Goal: Information Seeking & Learning: Compare options

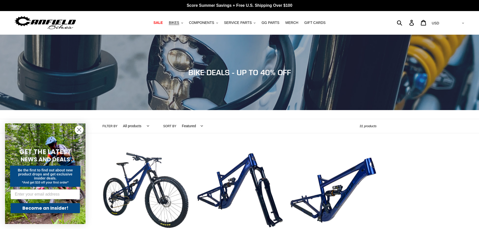
scroll to position [101, 0]
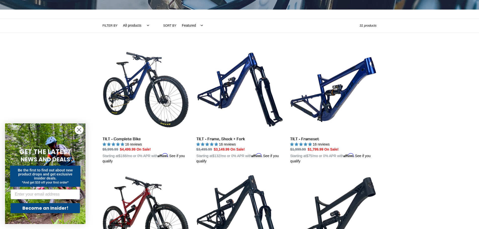
click at [79, 130] on icon "Close dialog" at bounding box center [79, 130] width 4 height 4
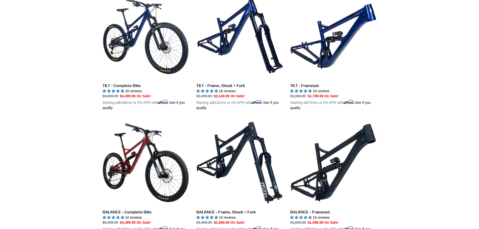
scroll to position [0, 0]
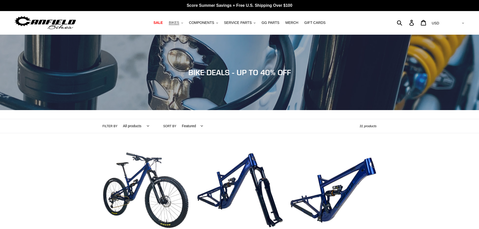
click at [183, 23] on icon ".cls-1{fill:#231f20}" at bounding box center [182, 23] width 2 height 2
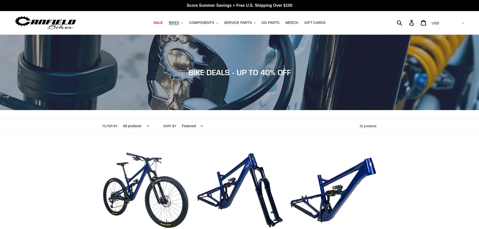
click at [197, 126] on select "Featured Best selling Alphabetically, A-Z Alphabetically, Z-A Price, low to hig…" at bounding box center [191, 126] width 28 height 14
select select "price-descending"
click at [177, 119] on select "Featured Best selling Alphabetically, A-Z Alphabetically, Z-A Price, low to hig…" at bounding box center [191, 126] width 28 height 14
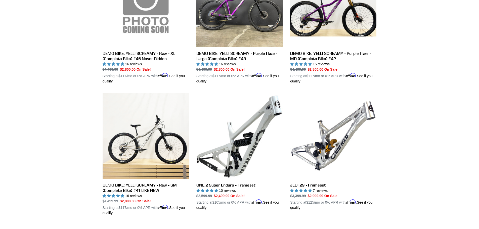
scroll to position [980, 0]
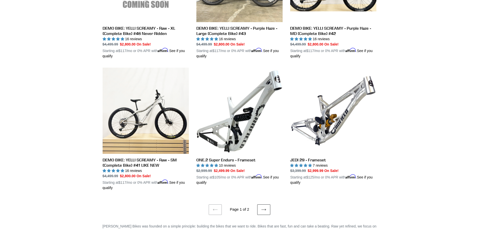
click at [264, 209] on icon at bounding box center [263, 210] width 5 height 2
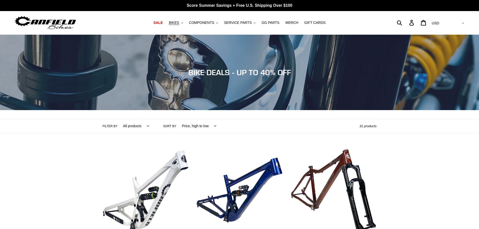
click at [210, 126] on select "Featured Best selling Alphabetically, A-Z Alphabetically, Z-A Price, low to hig…" at bounding box center [197, 126] width 41 height 14
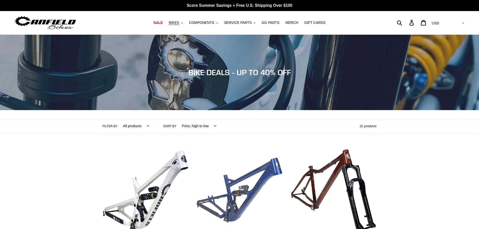
select select "created-descending"
click at [177, 119] on select "Featured Best selling Alphabetically, A-Z Alphabetically, Z-A Price, low to hig…" at bounding box center [197, 126] width 41 height 14
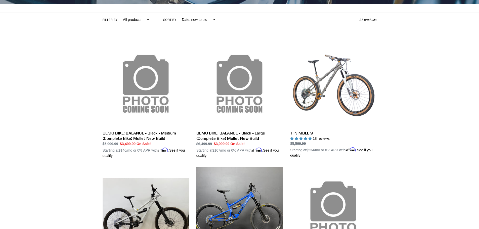
scroll to position [182, 0]
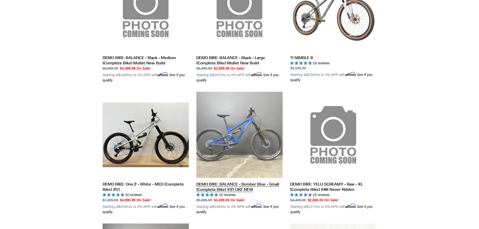
click at [252, 153] on link "DEMO BIKE: BALANCE - Bomber Blue - Small (Complete Bike) #31 LIKE NEW" at bounding box center [239, 153] width 86 height 123
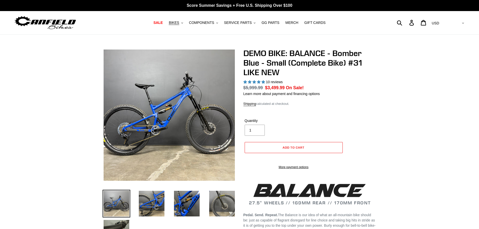
select select "highest-rating"
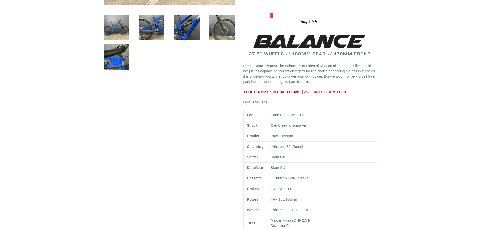
scroll to position [75, 0]
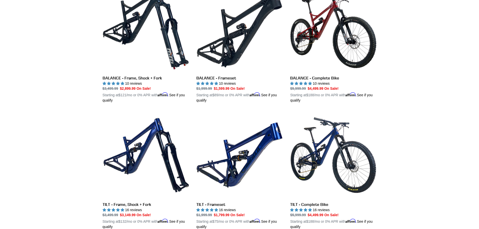
scroll to position [961, 0]
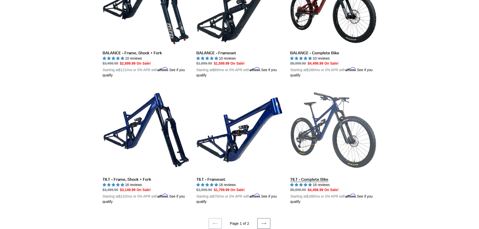
click at [333, 129] on link "TILT - Complete Bike" at bounding box center [333, 146] width 86 height 118
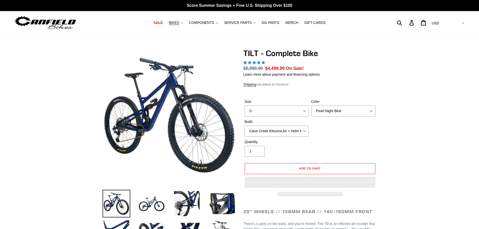
select select "highest-rating"
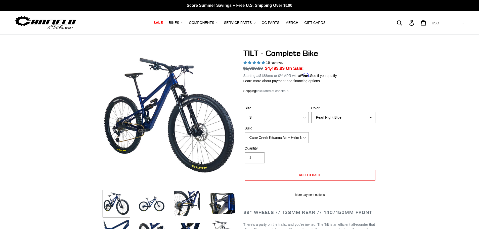
scroll to position [50, 0]
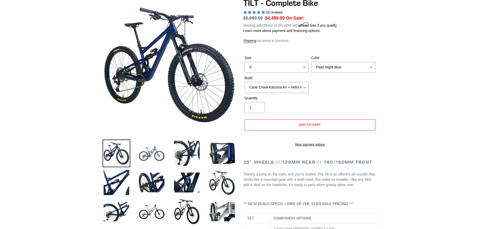
click at [154, 156] on img at bounding box center [152, 153] width 28 height 28
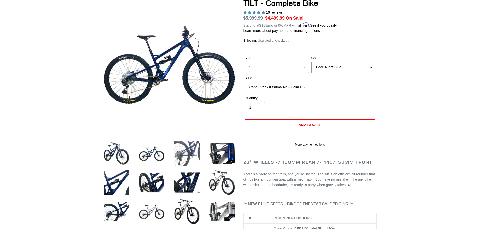
click at [178, 158] on img at bounding box center [187, 153] width 28 height 28
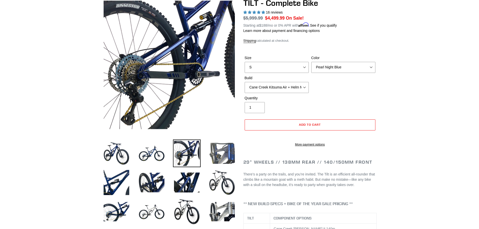
click at [227, 153] on img at bounding box center [222, 153] width 28 height 28
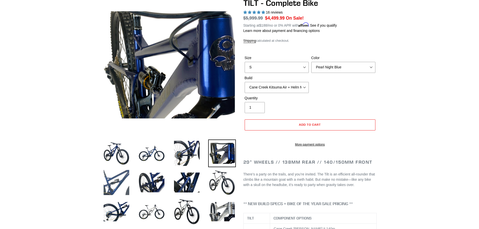
click at [118, 187] on img at bounding box center [117, 183] width 28 height 28
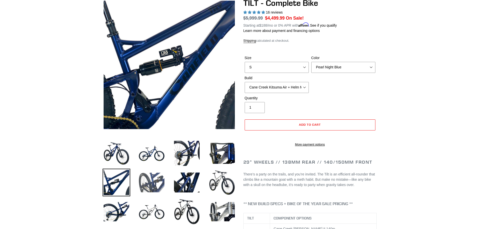
click at [159, 184] on img at bounding box center [152, 183] width 28 height 28
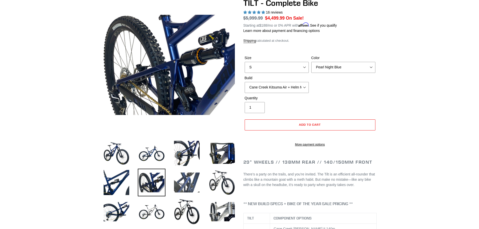
click at [181, 185] on img at bounding box center [187, 183] width 28 height 28
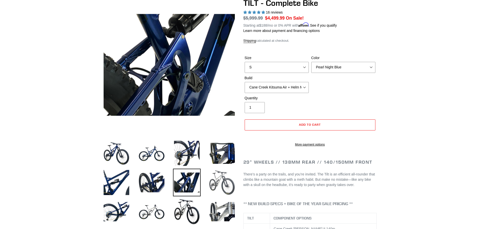
click at [227, 182] on img at bounding box center [222, 183] width 28 height 28
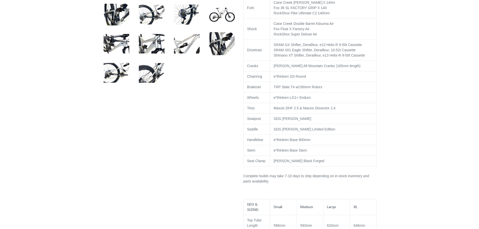
scroll to position [352, 0]
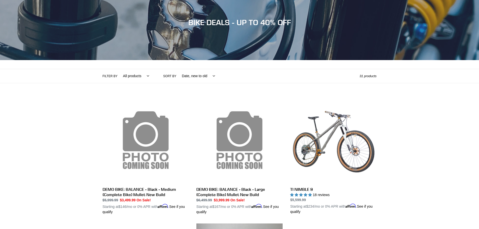
scroll to position [25, 0]
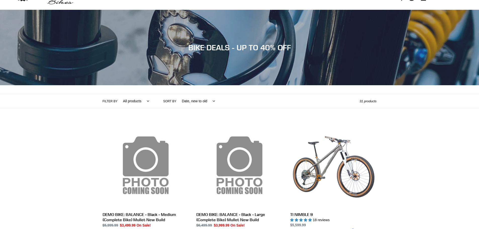
click at [207, 101] on select "Featured Best selling Alphabetically, A-Z Alphabetically, Z-A Price, low to hig…" at bounding box center [197, 101] width 40 height 14
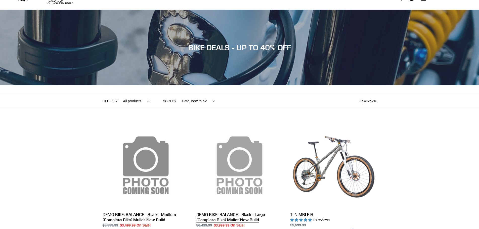
click at [177, 94] on select "Featured Best selling Alphabetically, A-Z Alphabetically, Z-A Price, low to hig…" at bounding box center [197, 101] width 40 height 14
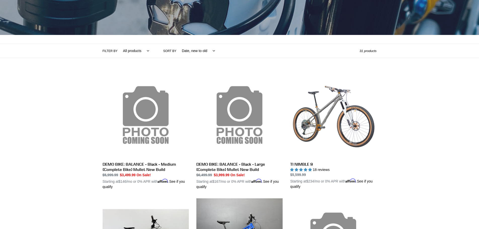
scroll to position [0, 0]
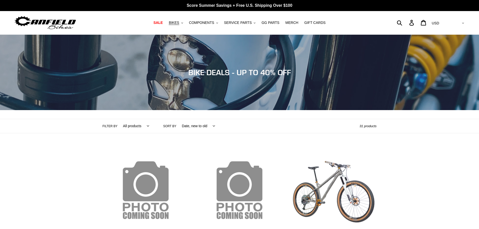
click at [209, 126] on select "Featured Best selling Alphabetically, A-Z Alphabetically, Z-A Price, low to hig…" at bounding box center [197, 126] width 40 height 14
select select "price-ascending"
click at [177, 119] on select "Featured Best selling Alphabetically, A-Z Alphabetically, Z-A Price, low to hig…" at bounding box center [197, 126] width 40 height 14
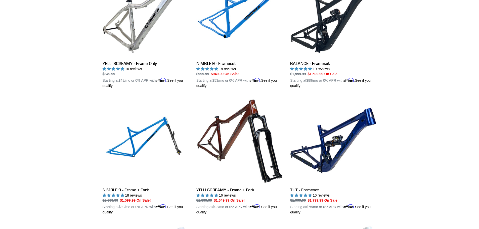
scroll to position [126, 0]
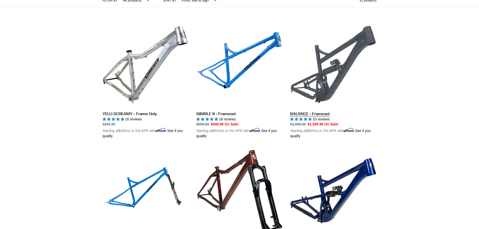
click at [344, 69] on link "BALANCE - Frameset" at bounding box center [333, 80] width 86 height 118
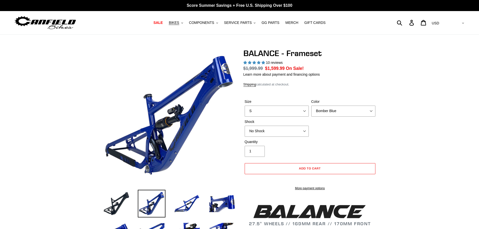
select select "highest-rating"
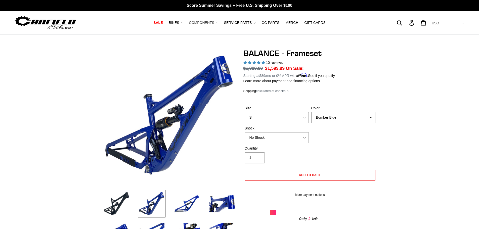
click at [219, 23] on button "COMPONENTS .cls-1{fill:#231f20}" at bounding box center [203, 22] width 34 height 7
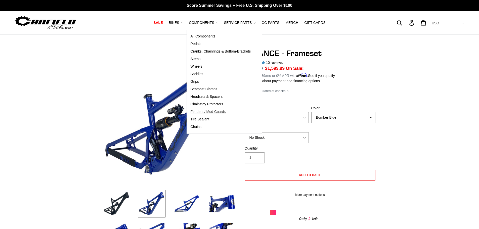
click at [212, 113] on span "Fenders / Mud Guards" at bounding box center [208, 112] width 35 height 4
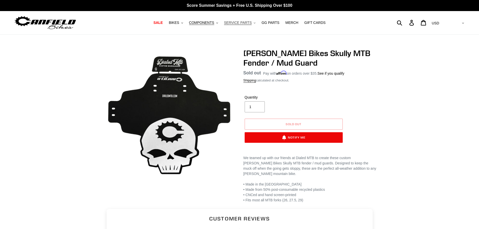
click at [254, 23] on icon "button" at bounding box center [255, 22] width 2 height 1
click at [163, 22] on span "SALE" at bounding box center [157, 23] width 9 height 4
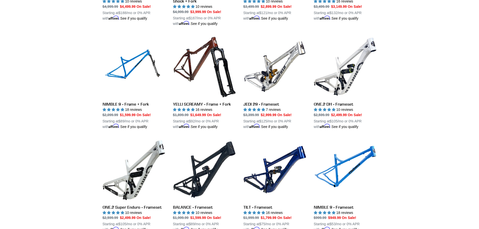
scroll to position [679, 0]
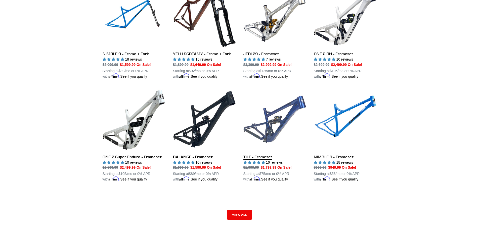
click at [272, 121] on link "TILT - Frameset" at bounding box center [274, 135] width 63 height 94
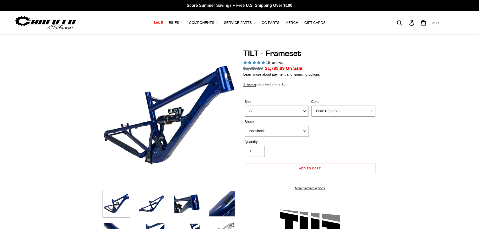
select select "highest-rating"
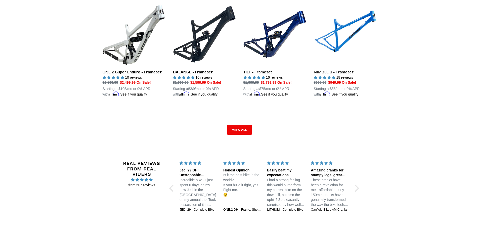
scroll to position [738, 0]
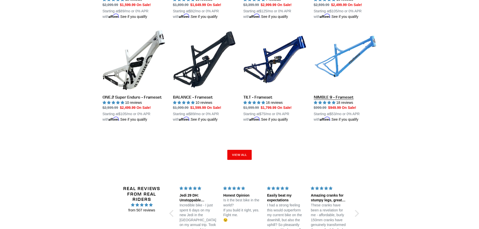
click at [353, 62] on link "NIMBLE 9 - Frameset" at bounding box center [345, 75] width 63 height 94
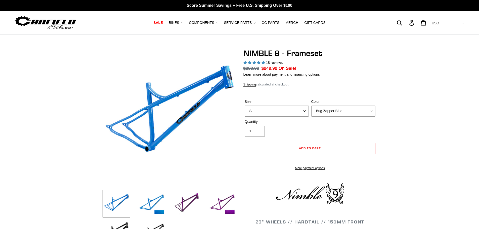
select select "highest-rating"
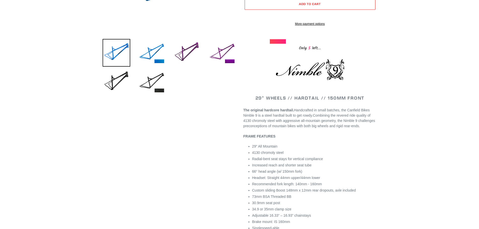
scroll to position [25, 0]
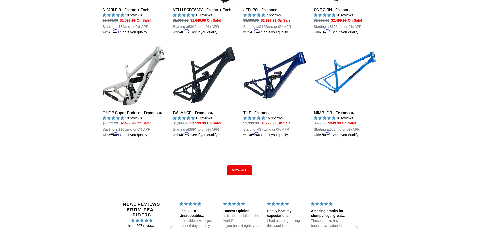
scroll to position [748, 0]
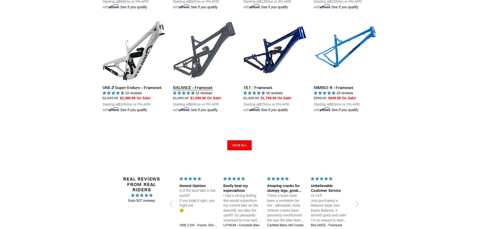
click at [194, 86] on link "BALANCE - Frameset" at bounding box center [204, 66] width 63 height 94
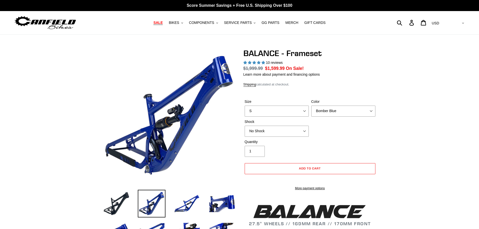
select select "highest-rating"
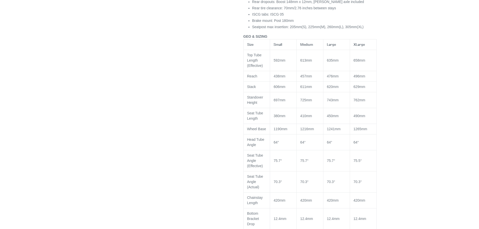
scroll to position [503, 0]
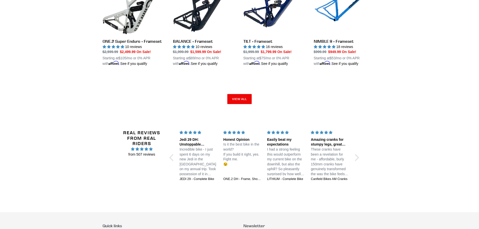
scroll to position [744, 0]
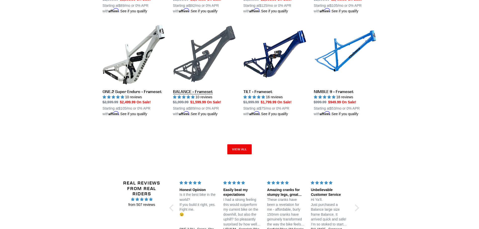
click at [197, 88] on link "BALANCE - Frameset" at bounding box center [204, 70] width 63 height 94
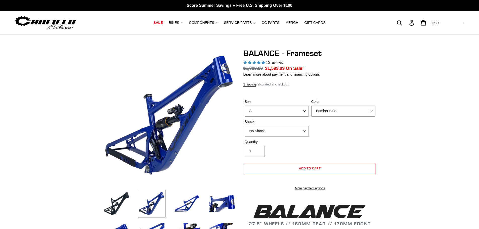
select select "highest-rating"
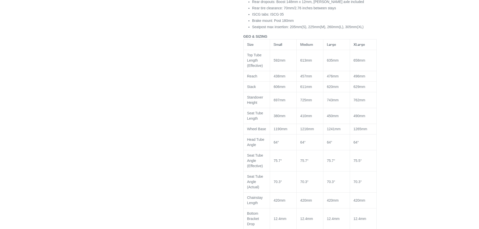
scroll to position [452, 0]
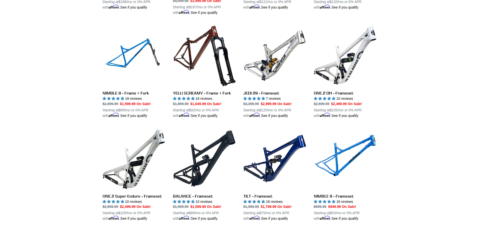
scroll to position [665, 0]
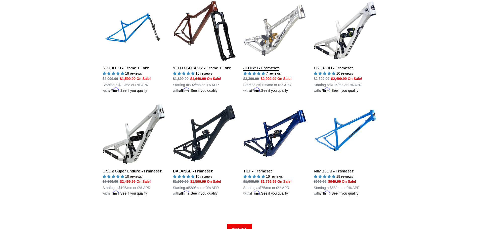
click at [270, 42] on link "JEDI 29 - Frameset" at bounding box center [274, 46] width 63 height 94
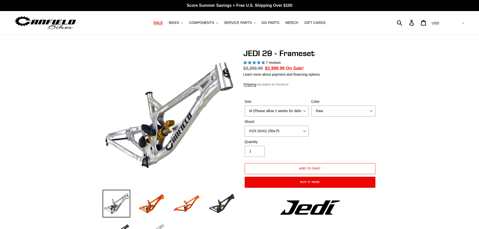
select select "highest-rating"
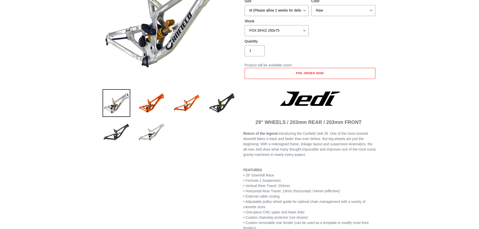
scroll to position [50, 0]
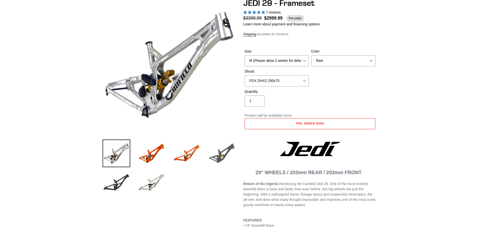
click at [218, 158] on img at bounding box center [222, 153] width 28 height 28
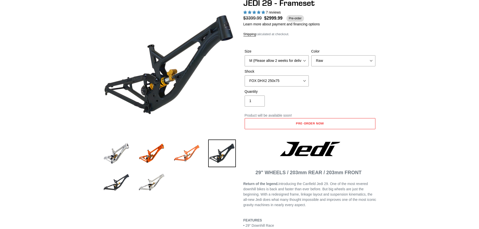
click at [187, 158] on img at bounding box center [187, 153] width 28 height 28
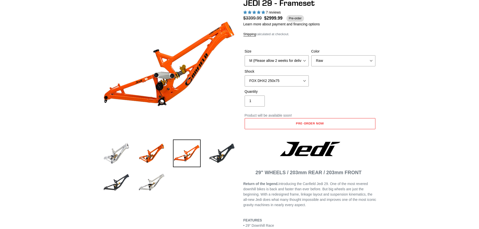
click at [112, 156] on img at bounding box center [117, 153] width 28 height 28
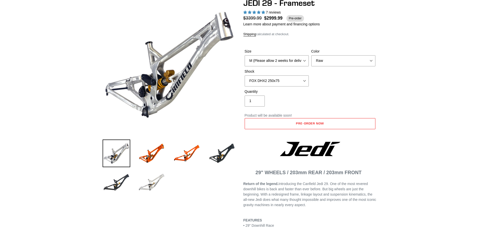
click at [150, 188] on img at bounding box center [152, 183] width 28 height 28
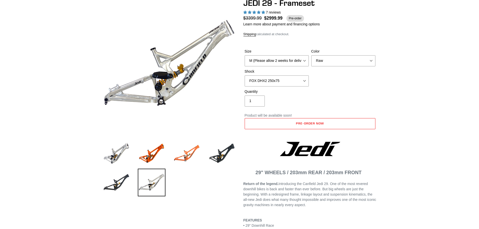
click at [188, 151] on img at bounding box center [187, 153] width 28 height 28
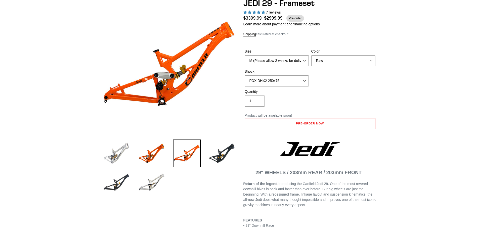
click at [117, 153] on img at bounding box center [117, 153] width 28 height 28
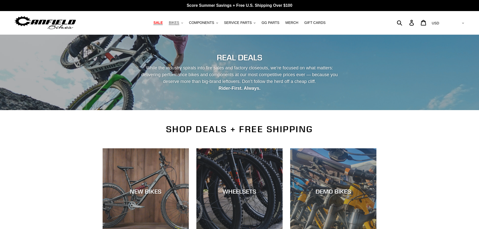
click at [179, 23] on span "BIKES" at bounding box center [174, 23] width 10 height 4
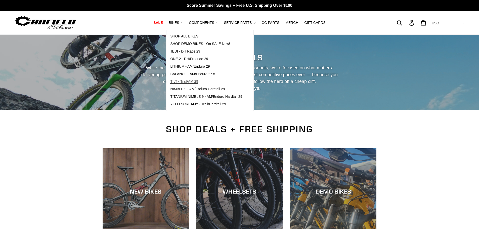
click at [198, 82] on span "TILT - Trail/AM 29" at bounding box center [184, 81] width 28 height 4
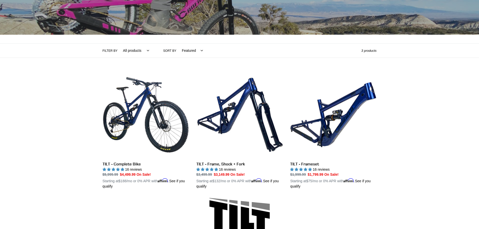
scroll to position [151, 0]
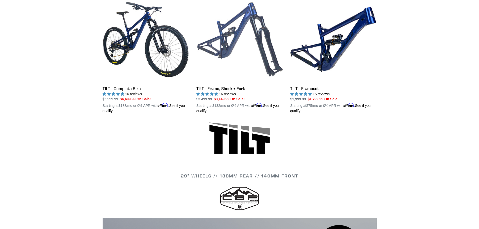
click at [215, 88] on link "TILT - Frame, Shock + Fork" at bounding box center [239, 55] width 86 height 118
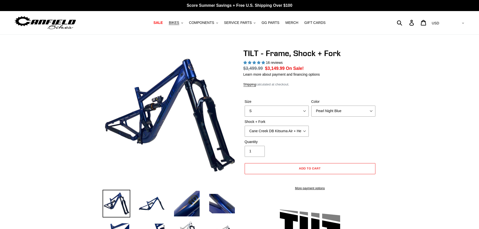
select select "highest-rating"
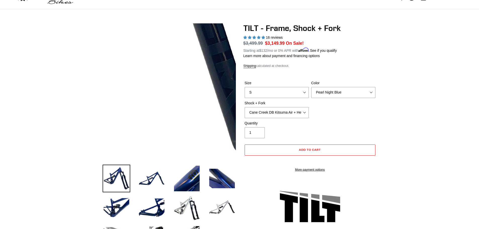
scroll to position [50, 0]
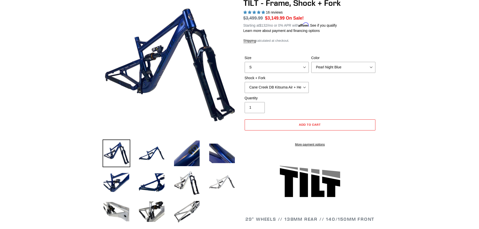
click at [220, 183] on img at bounding box center [222, 183] width 28 height 28
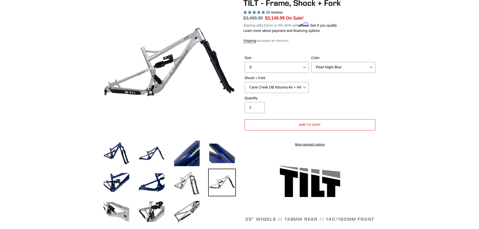
click at [194, 185] on img at bounding box center [187, 183] width 28 height 28
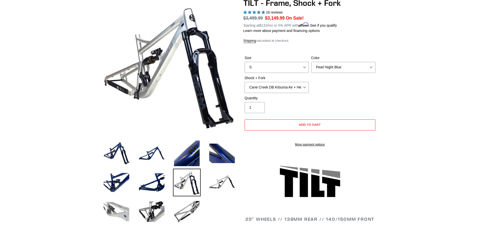
click at [112, 213] on img at bounding box center [117, 212] width 28 height 28
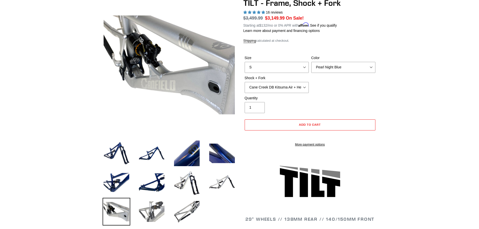
click at [157, 212] on img at bounding box center [152, 212] width 28 height 28
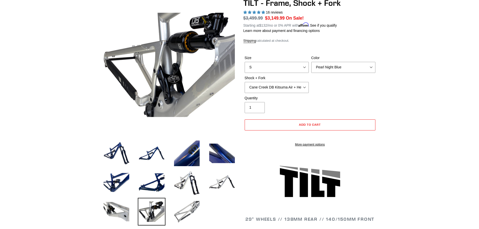
click at [189, 211] on img at bounding box center [187, 212] width 28 height 28
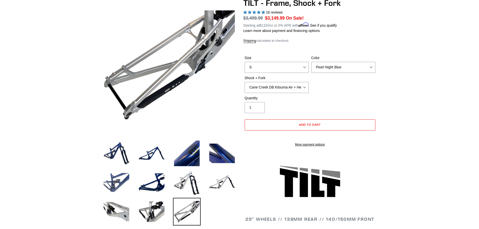
click at [114, 183] on img at bounding box center [117, 183] width 28 height 28
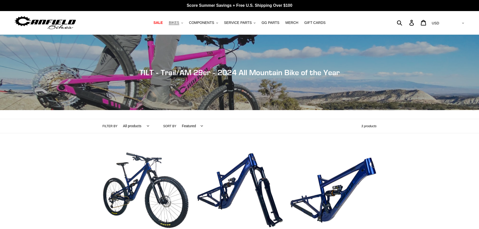
click at [183, 23] on icon "button" at bounding box center [182, 22] width 2 height 1
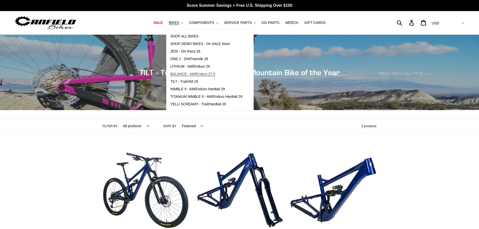
click at [213, 74] on span "BALANCE - AM/Enduro 27.5" at bounding box center [192, 74] width 45 height 4
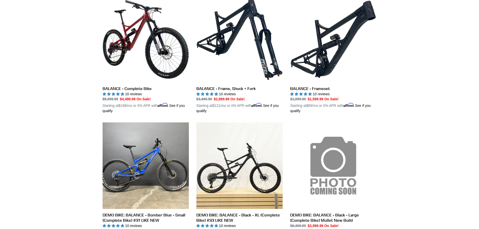
scroll to position [226, 0]
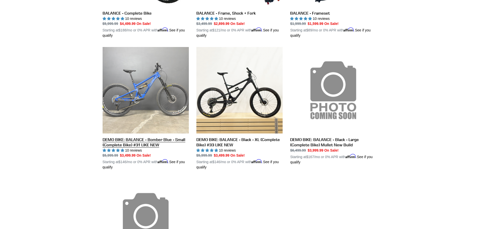
click at [129, 138] on link "DEMO BIKE: BALANCE - Bomber Blue - Small (Complete Bike) #31 LIKE NEW" at bounding box center [146, 108] width 86 height 123
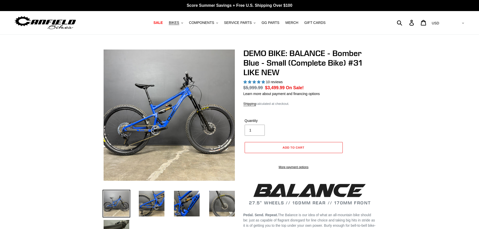
select select "highest-rating"
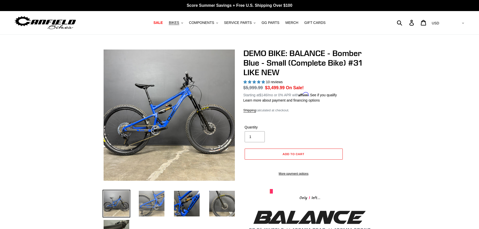
click at [156, 208] on img at bounding box center [152, 204] width 28 height 28
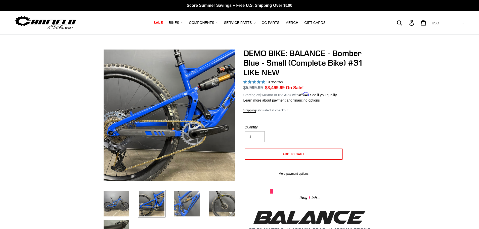
click at [190, 208] on img at bounding box center [187, 204] width 28 height 28
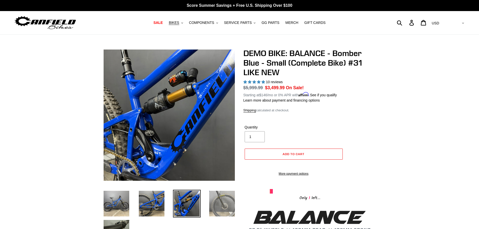
click at [221, 204] on img at bounding box center [222, 204] width 28 height 28
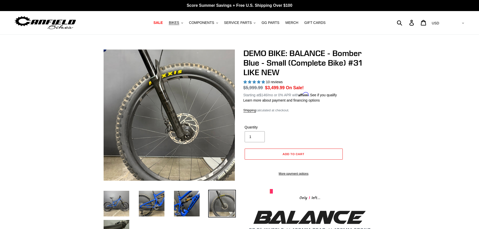
scroll to position [101, 0]
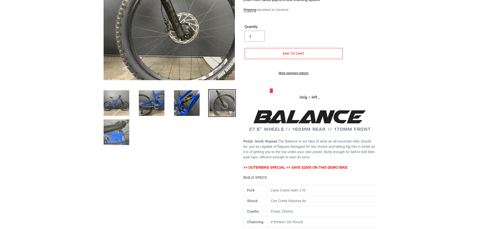
click at [115, 131] on img at bounding box center [117, 132] width 28 height 28
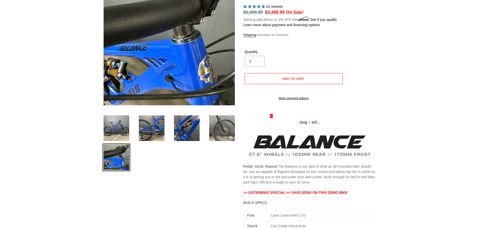
scroll to position [0, 0]
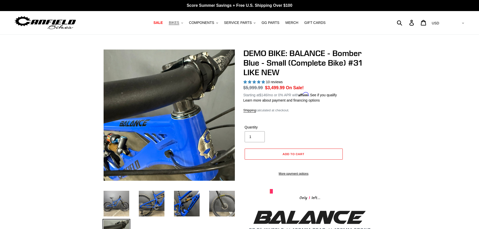
click at [179, 24] on span "BIKES" at bounding box center [174, 23] width 10 height 4
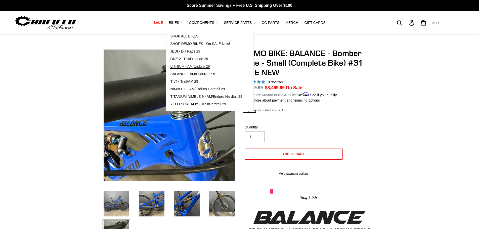
click at [204, 66] on span "LITHIUM - AM/Enduro 29" at bounding box center [189, 66] width 39 height 4
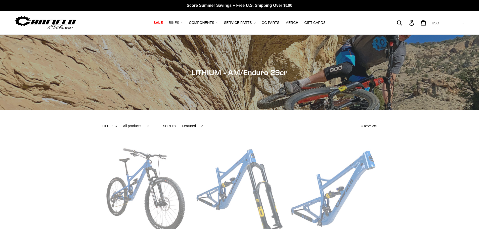
click at [183, 24] on icon ".cls-1{fill:#231f20}" at bounding box center [182, 23] width 2 height 2
click at [269, 25] on link "GG PARTS" at bounding box center [270, 22] width 23 height 7
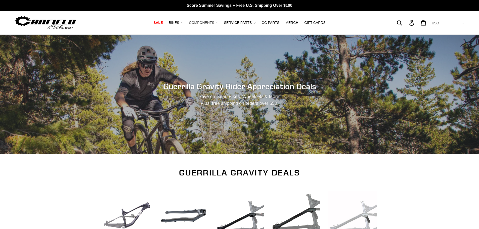
click at [218, 21] on button "COMPONENTS .cls-1{fill:#231f20}" at bounding box center [203, 22] width 34 height 7
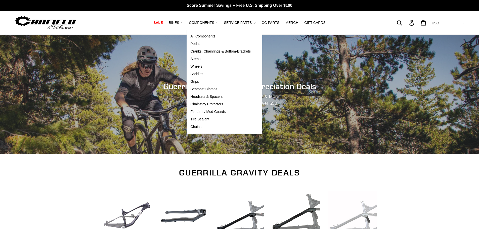
click at [201, 43] on span "Pedals" at bounding box center [196, 44] width 11 height 4
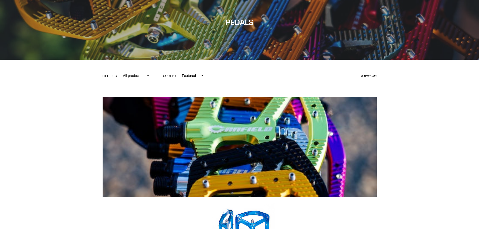
scroll to position [101, 0]
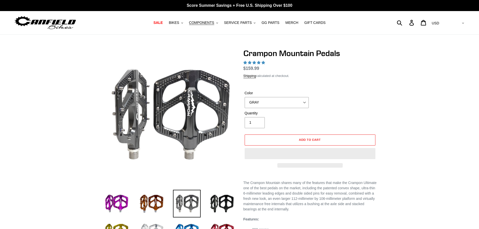
select select "highest-rating"
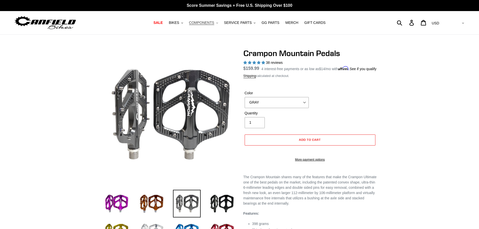
click at [214, 23] on span "COMPONENTS" at bounding box center [201, 23] width 25 height 4
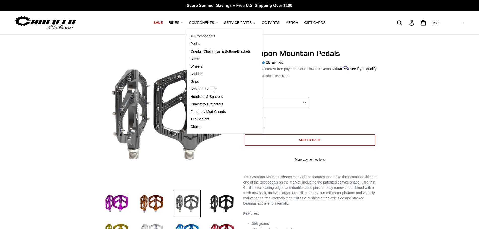
click at [212, 35] on span "All Components" at bounding box center [203, 36] width 25 height 4
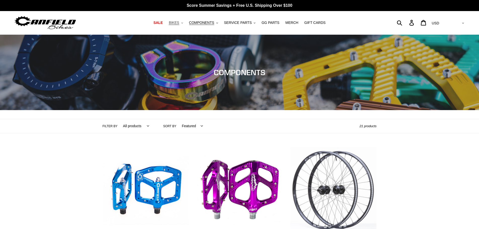
click at [185, 25] on button "BIKES .cls-1{fill:#231f20}" at bounding box center [175, 22] width 19 height 7
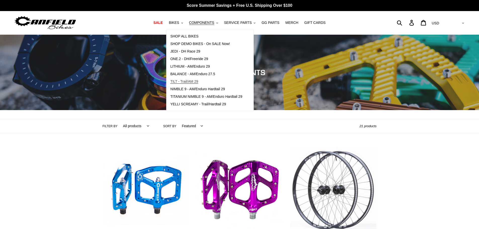
click at [198, 80] on span "TILT - Trail/AM 29" at bounding box center [184, 81] width 28 height 4
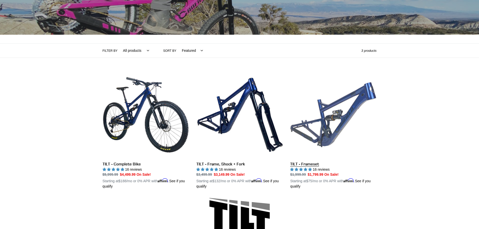
scroll to position [101, 0]
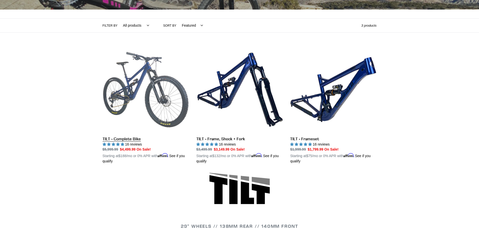
click at [132, 92] on link "TILT - Complete Bike" at bounding box center [146, 105] width 86 height 118
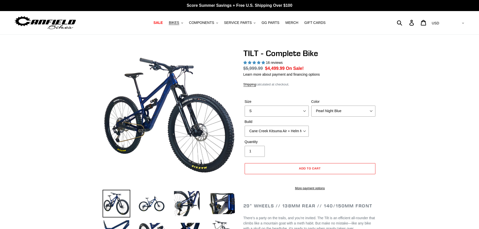
select select "highest-rating"
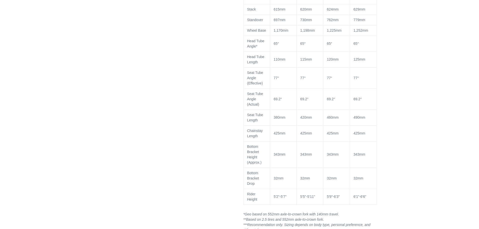
scroll to position [565, 0]
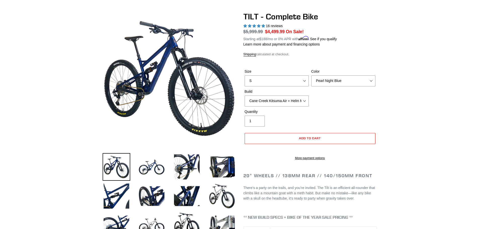
scroll to position [0, 0]
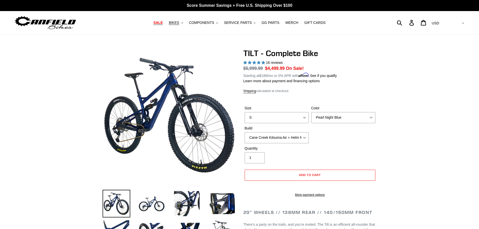
click at [163, 25] on span "SALE" at bounding box center [157, 23] width 9 height 4
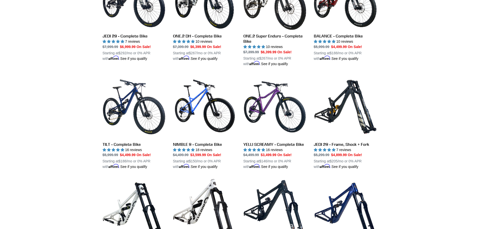
scroll to position [327, 0]
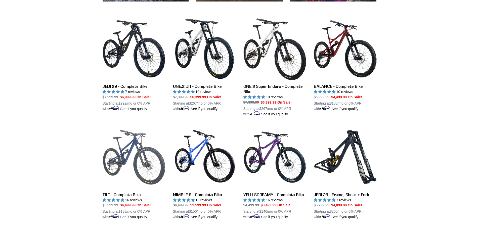
click at [121, 162] on link "TILT - Complete Bike" at bounding box center [134, 173] width 63 height 94
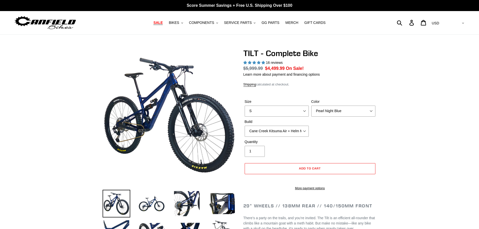
select select "highest-rating"
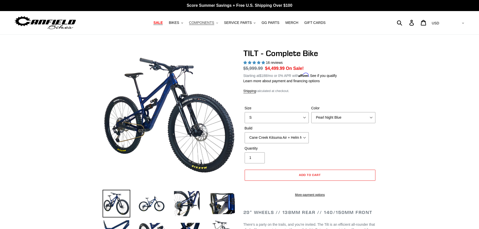
click at [214, 23] on span "COMPONENTS" at bounding box center [201, 23] width 25 height 4
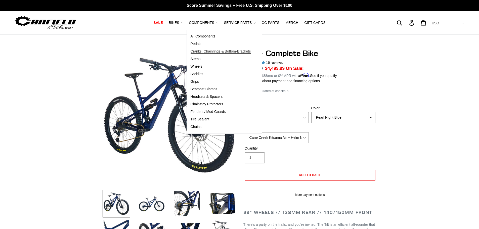
click at [220, 52] on span "Cranks, Chainrings & Bottom-Brackets" at bounding box center [221, 51] width 60 height 4
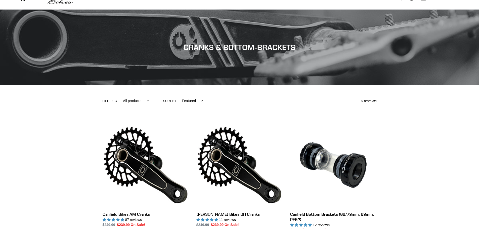
scroll to position [75, 0]
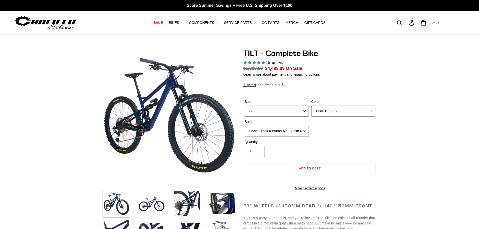
select select "highest-rating"
